Goal: Navigation & Orientation: Find specific page/section

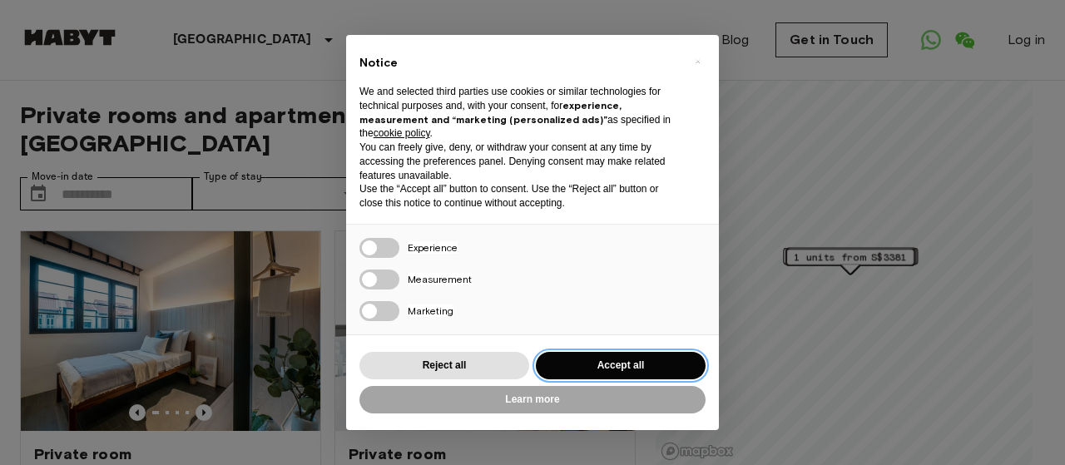
click at [631, 366] on button "Accept all" at bounding box center [621, 365] width 170 height 27
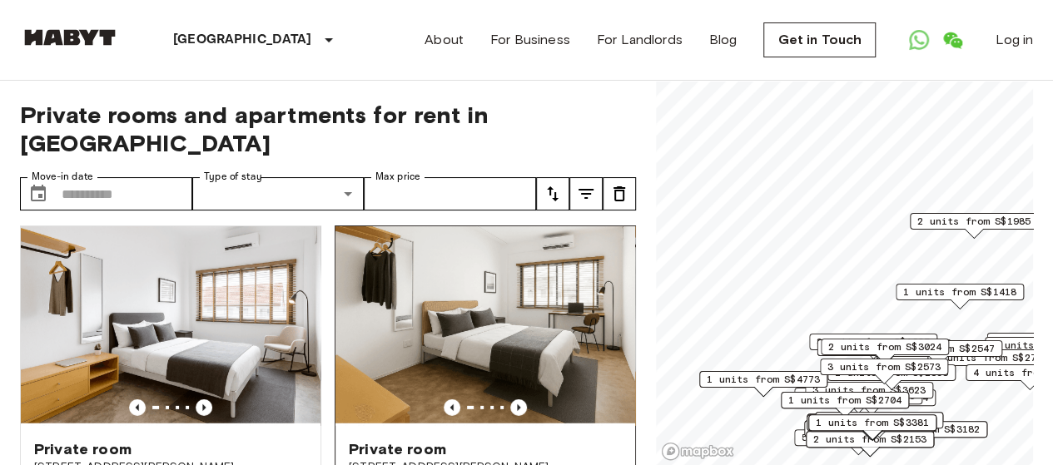
scroll to position [2996, 0]
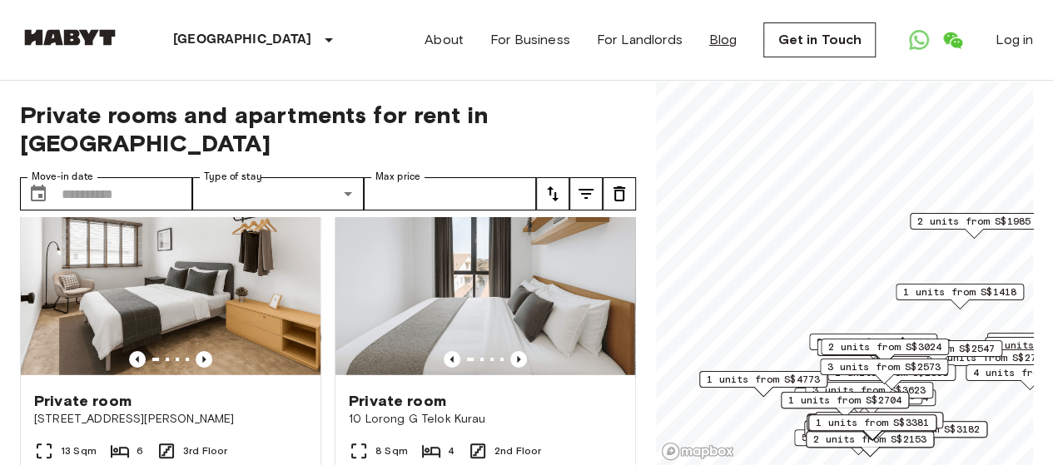
click at [727, 41] on link "Blog" at bounding box center [723, 40] width 28 height 20
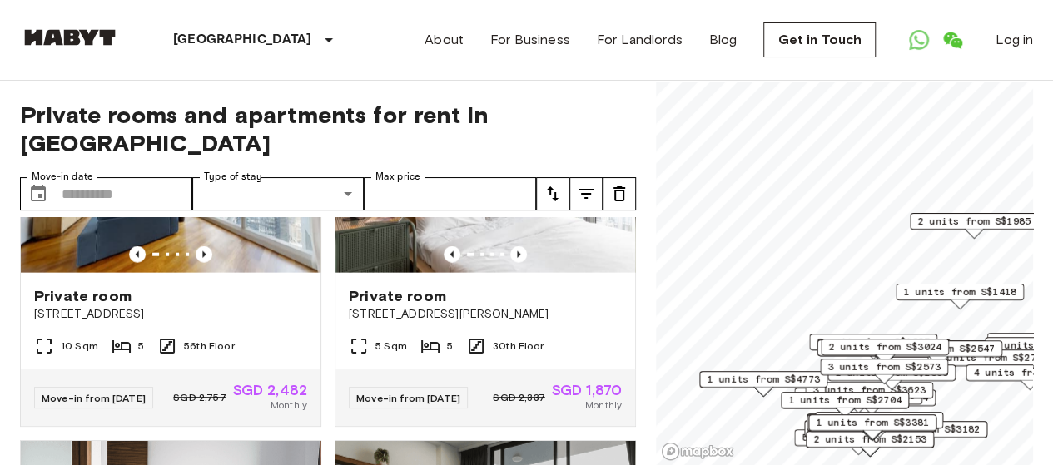
scroll to position [1914, 0]
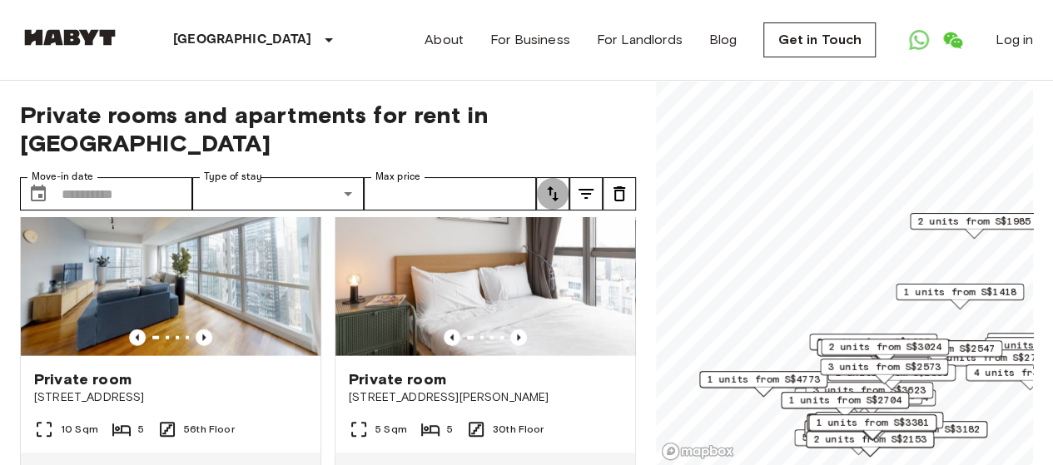
click at [553, 184] on icon "tune" at bounding box center [553, 194] width 20 height 20
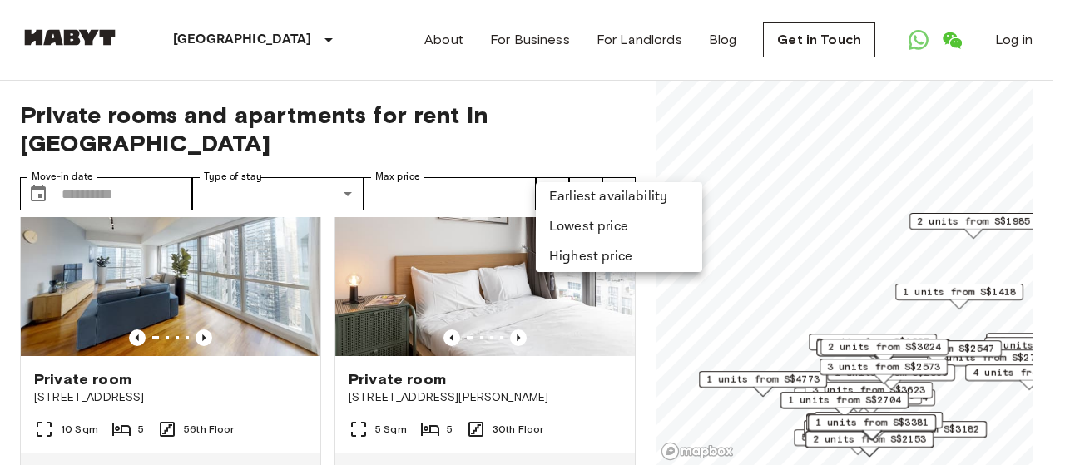
click at [473, 129] on div at bounding box center [532, 232] width 1065 height 465
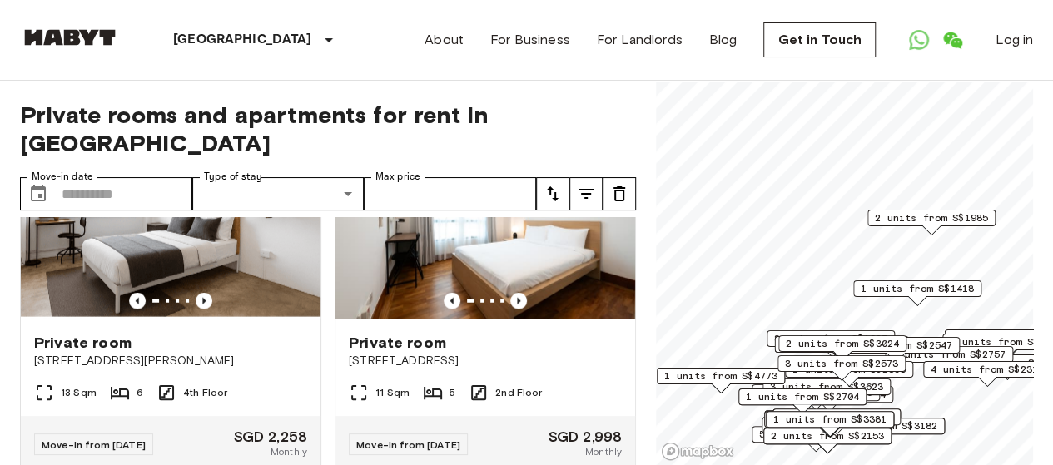
scroll to position [5677, 0]
